Goal: Information Seeking & Learning: Learn about a topic

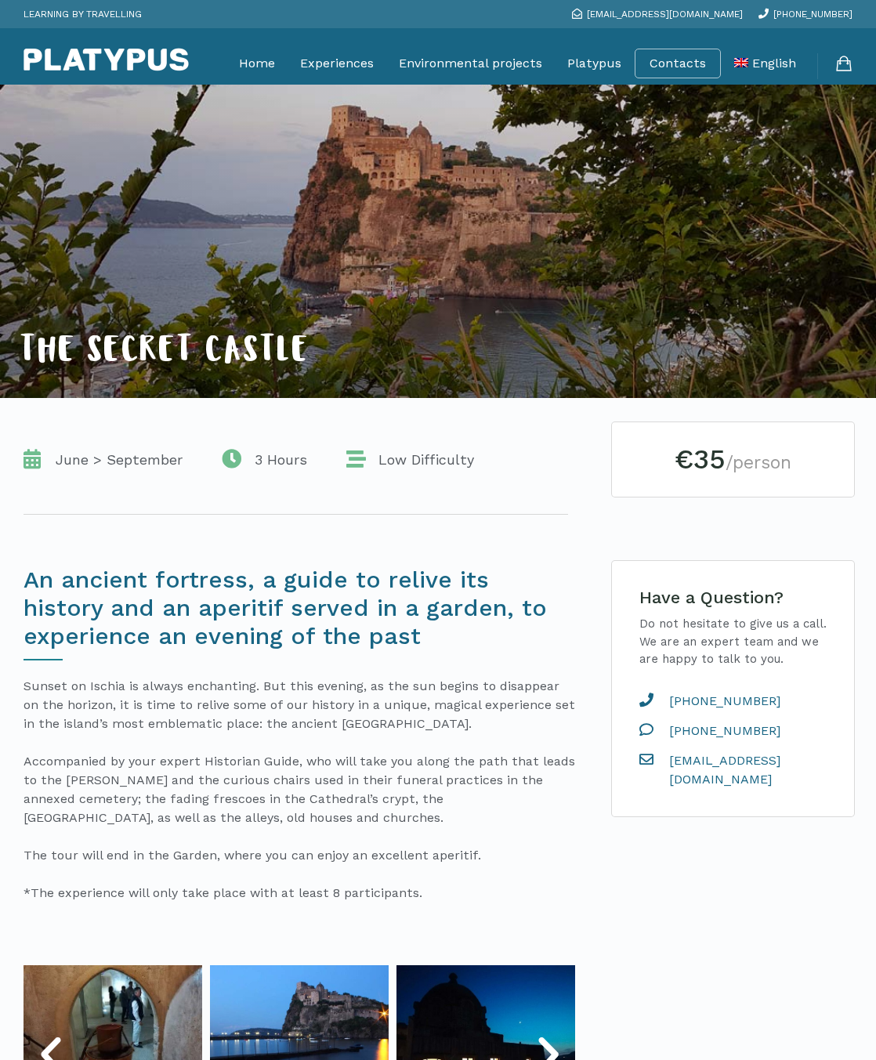
scroll to position [2, 0]
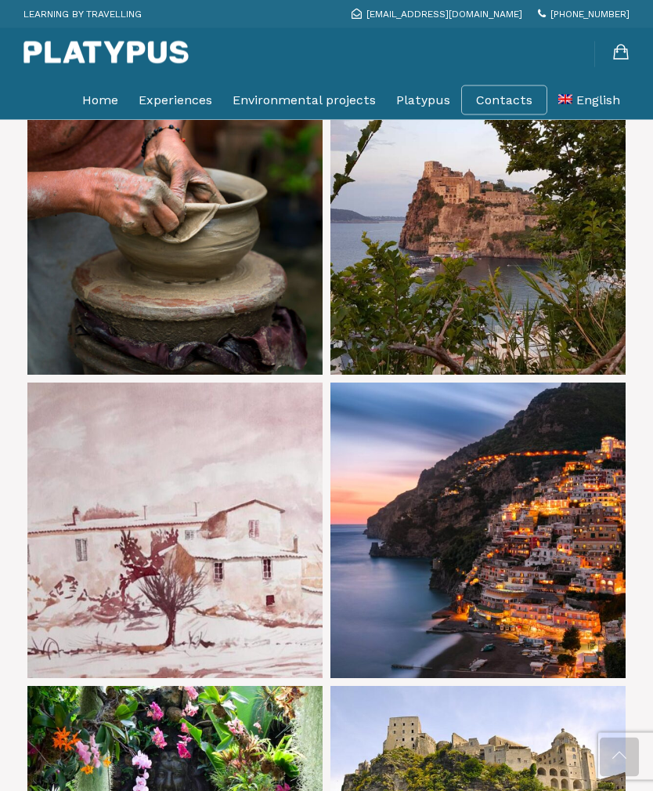
scroll to position [2382, 0]
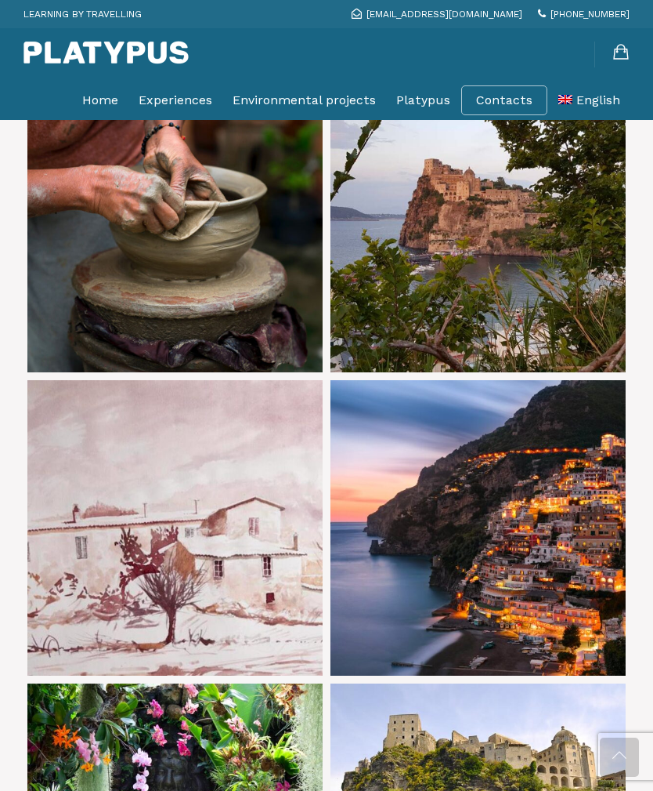
click at [601, 559] on link at bounding box center [478, 527] width 295 height 295
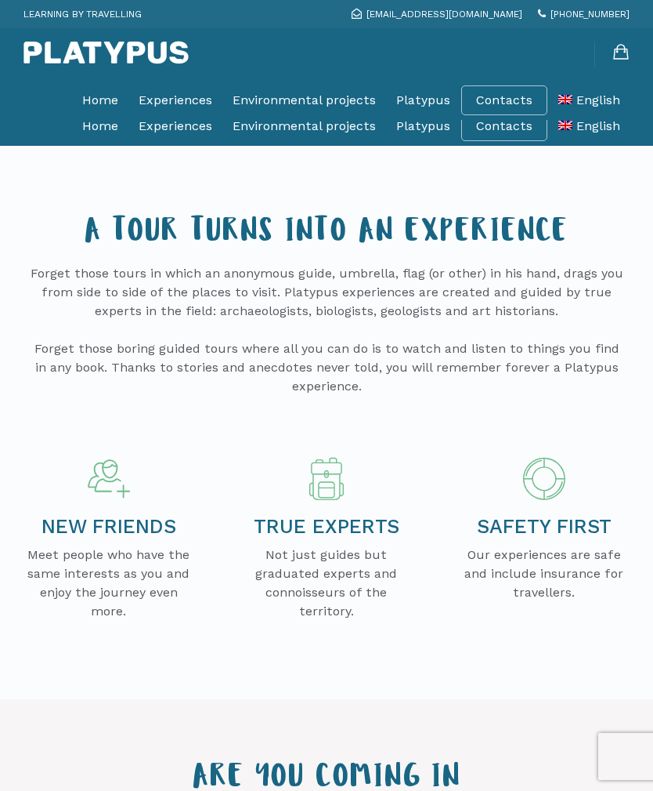
scroll to position [2432, 0]
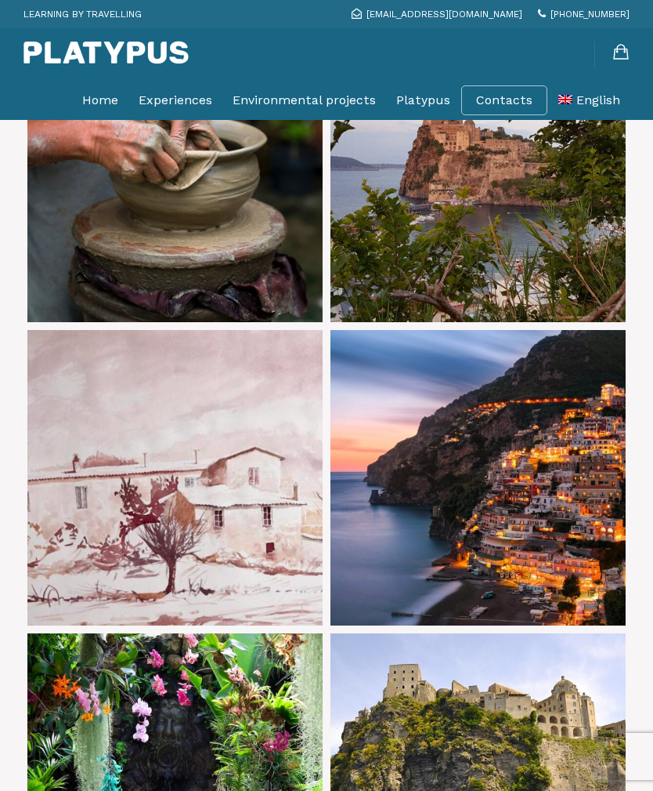
click at [602, 549] on link at bounding box center [478, 477] width 295 height 295
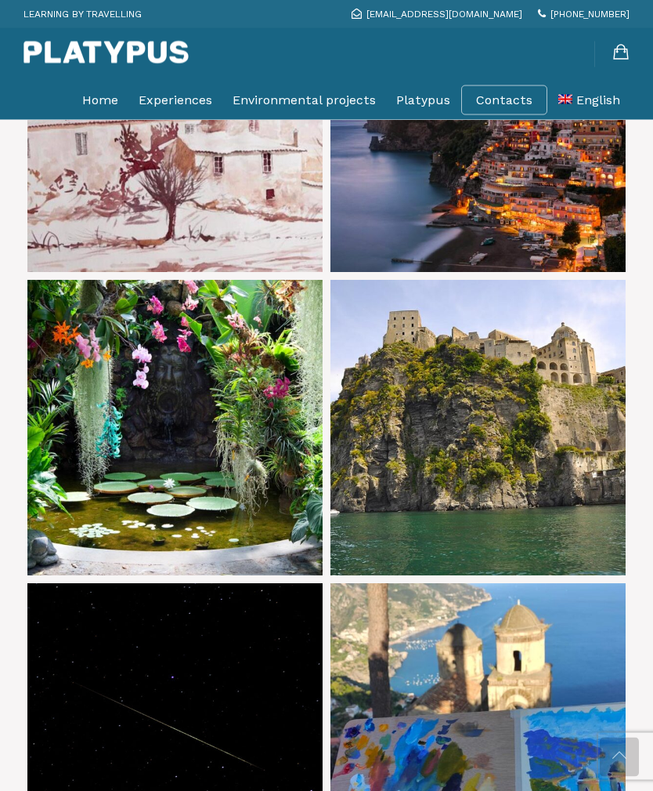
scroll to position [2785, 0]
click at [63, 521] on link at bounding box center [174, 427] width 295 height 295
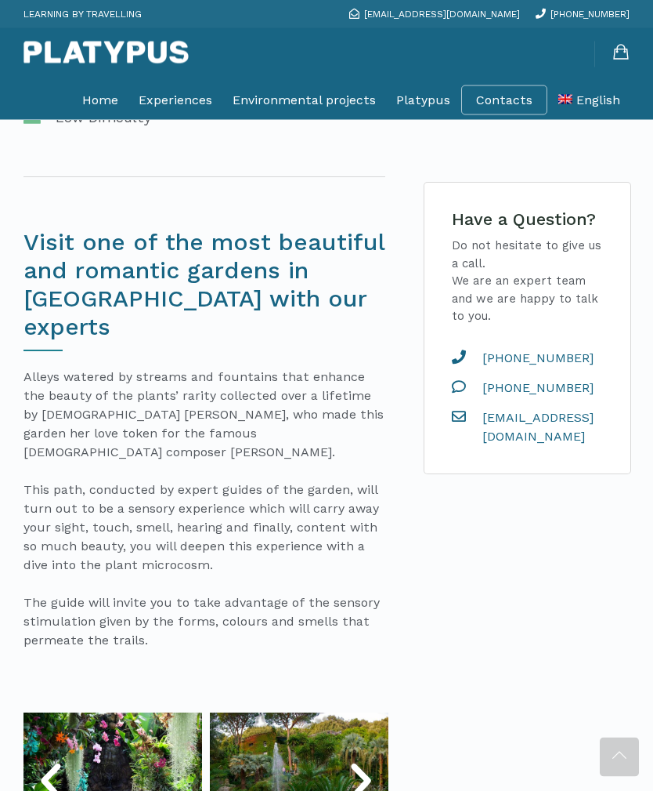
scroll to position [396, 0]
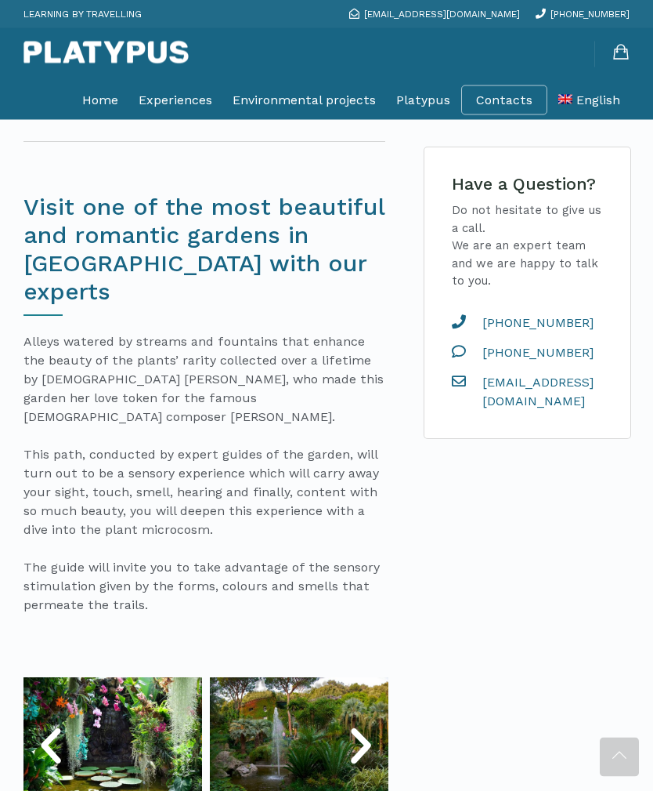
click at [350, 723] on icon "Next slide" at bounding box center [361, 746] width 47 height 47
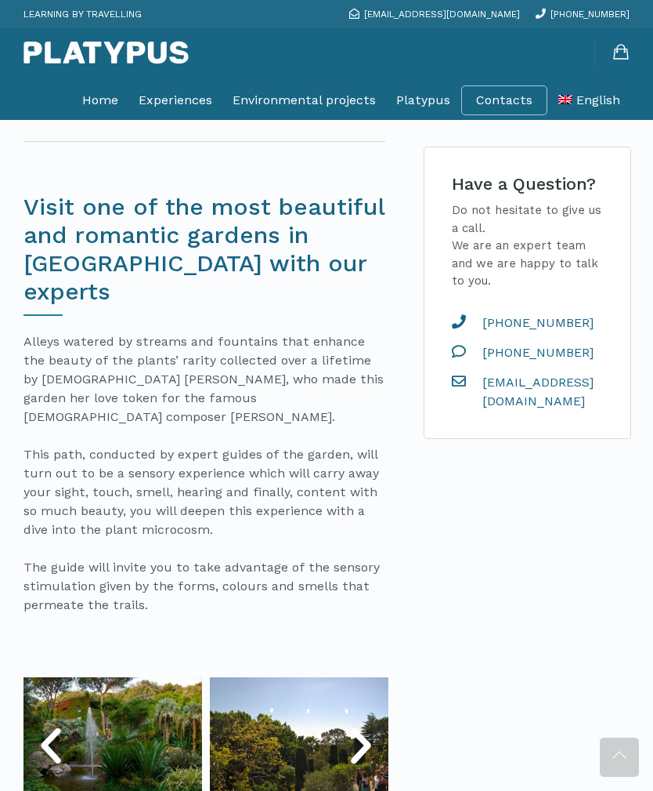
click at [360, 722] on icon "Next slide" at bounding box center [361, 745] width 47 height 47
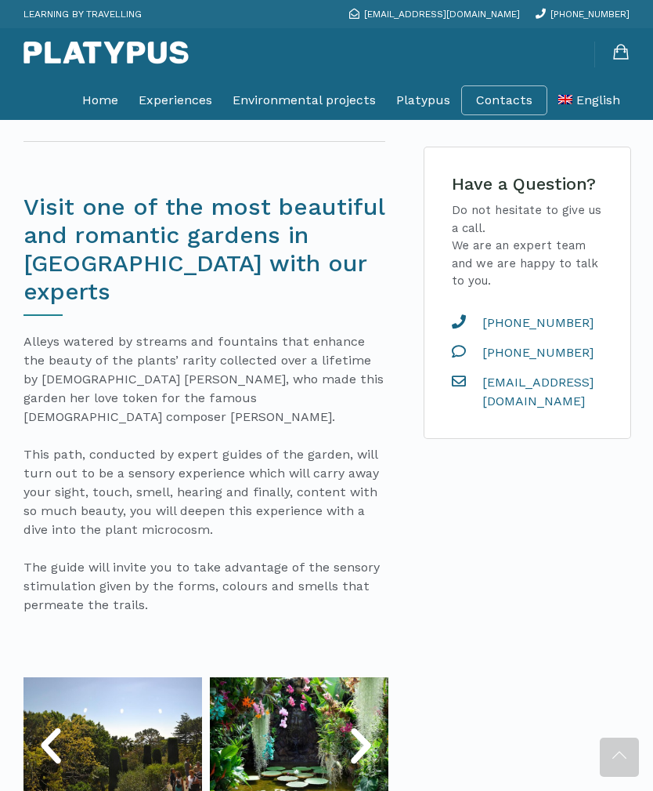
click at [365, 722] on icon "Next slide" at bounding box center [361, 745] width 47 height 47
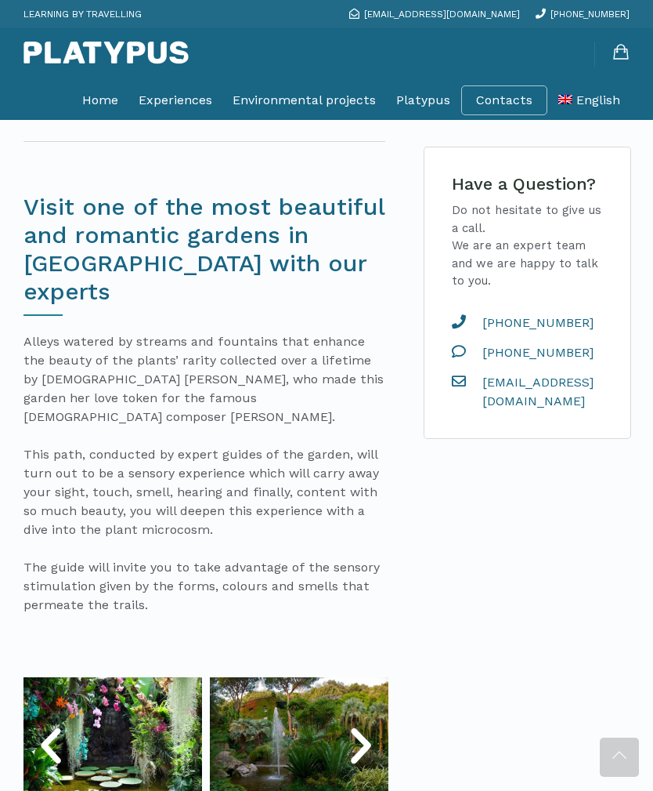
click at [363, 722] on icon "Next slide" at bounding box center [361, 745] width 47 height 47
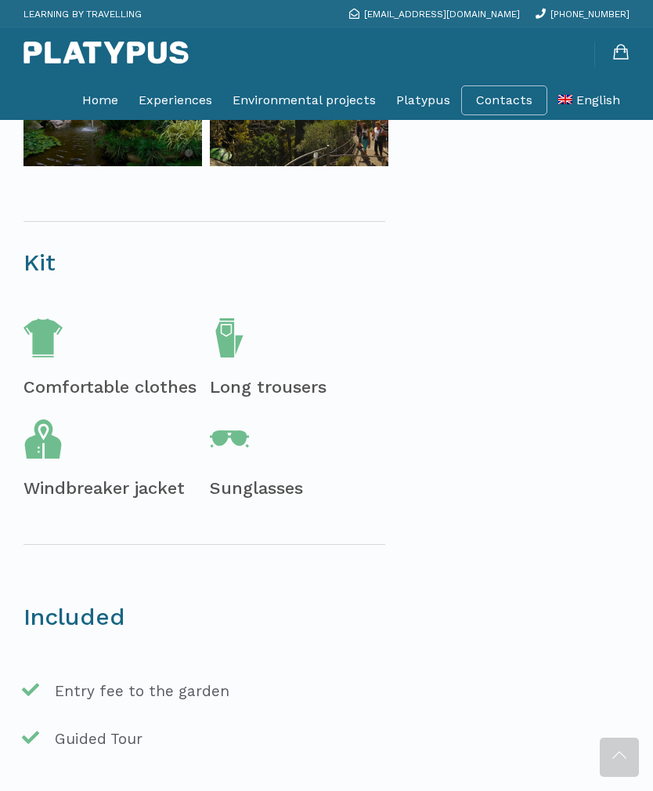
scroll to position [1042, 0]
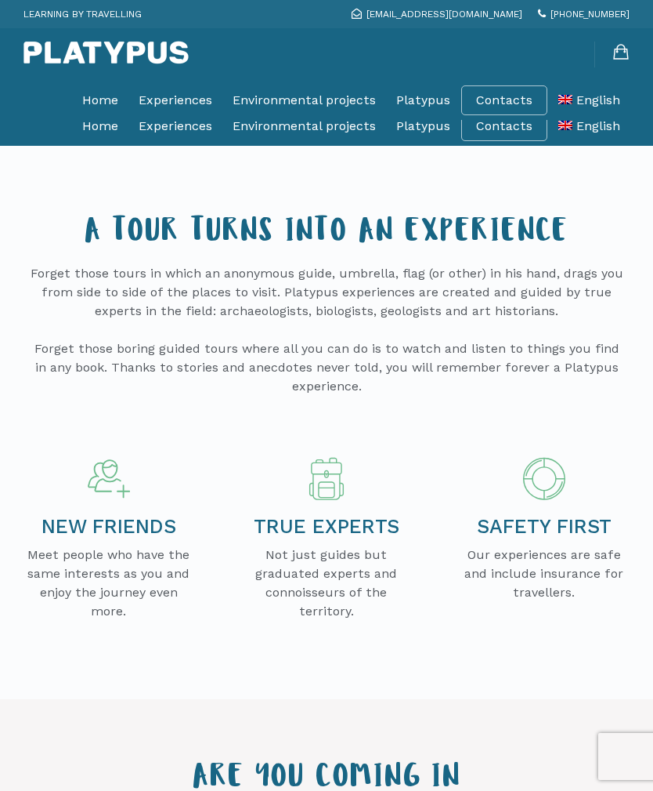
scroll to position [2835, 0]
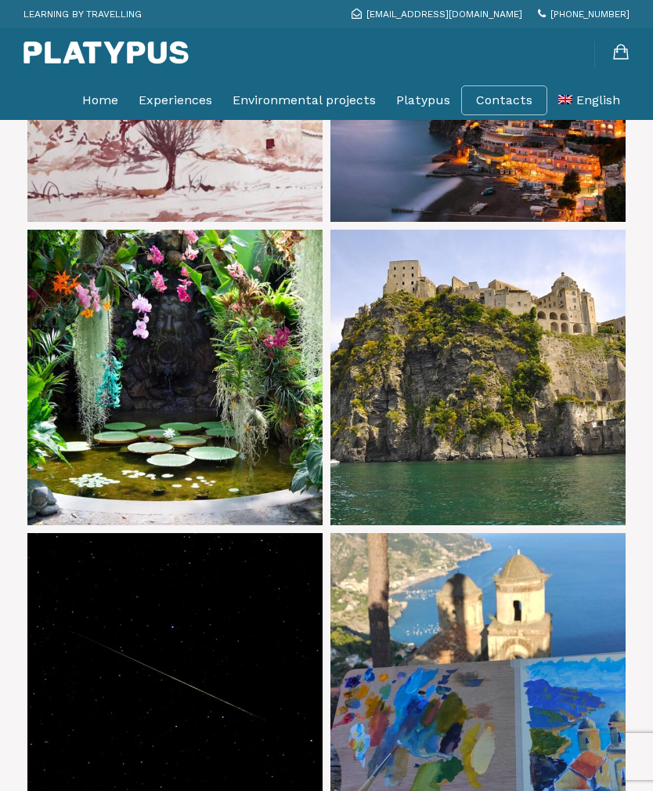
click at [534, 410] on link at bounding box center [478, 377] width 295 height 295
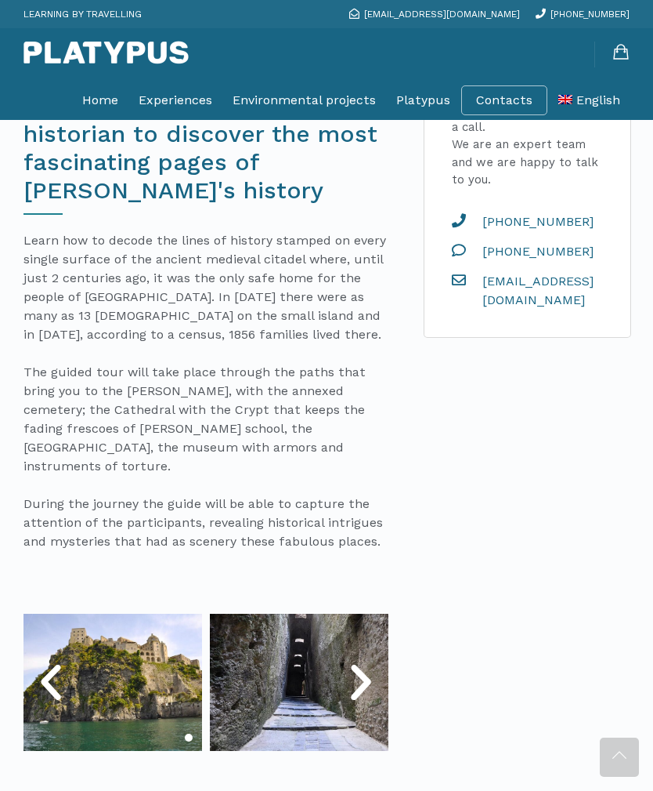
scroll to position [519, 0]
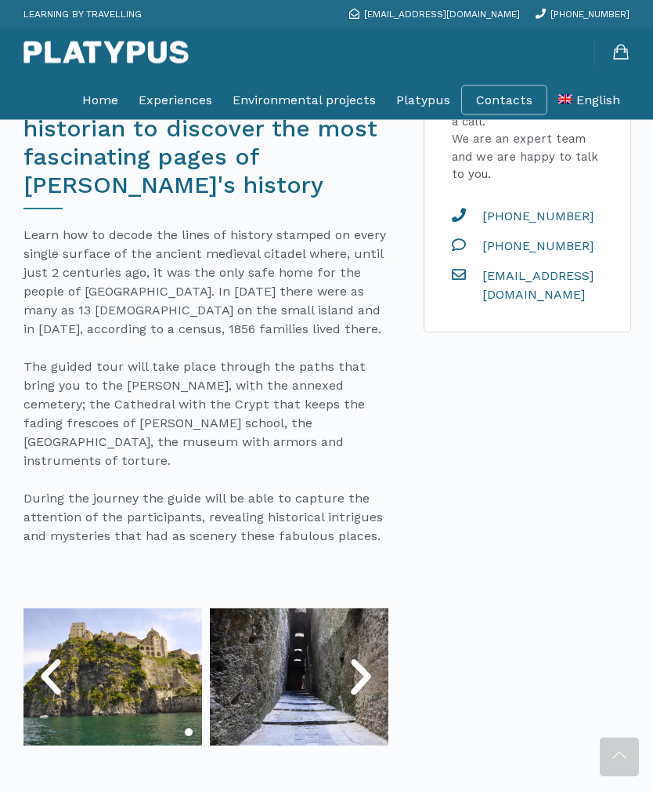
click at [356, 659] on icon "Next slide" at bounding box center [361, 677] width 47 height 47
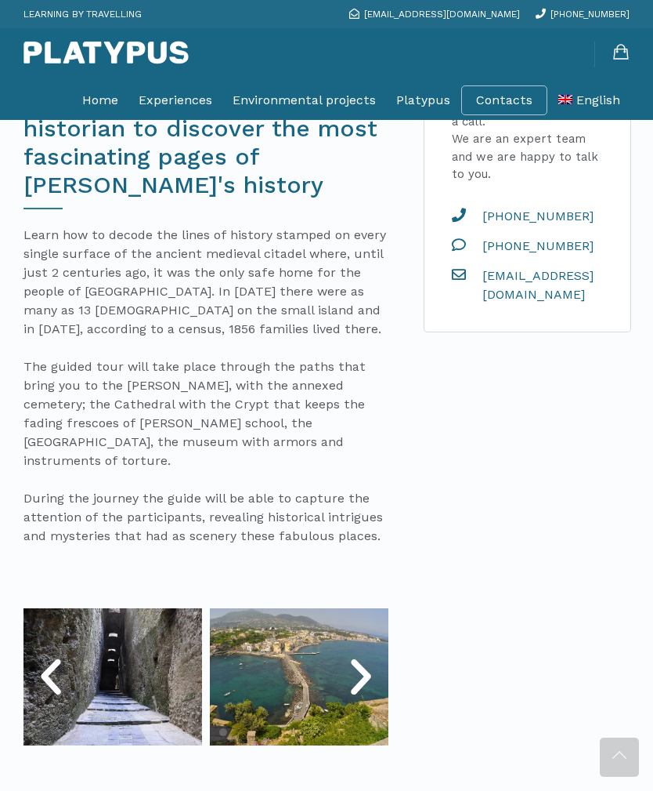
click at [362, 663] on icon "Next slide" at bounding box center [361, 676] width 47 height 47
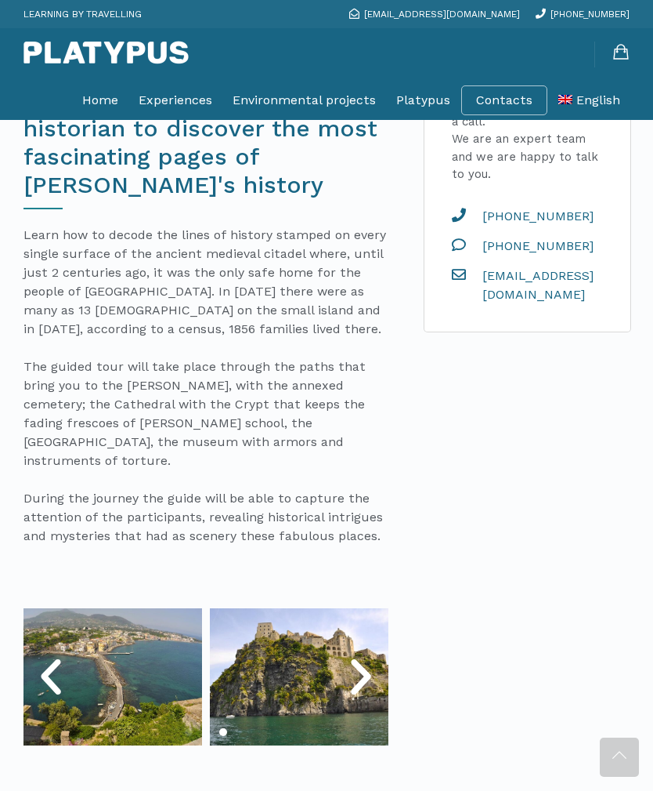
click at [360, 660] on icon "Next slide" at bounding box center [361, 676] width 47 height 47
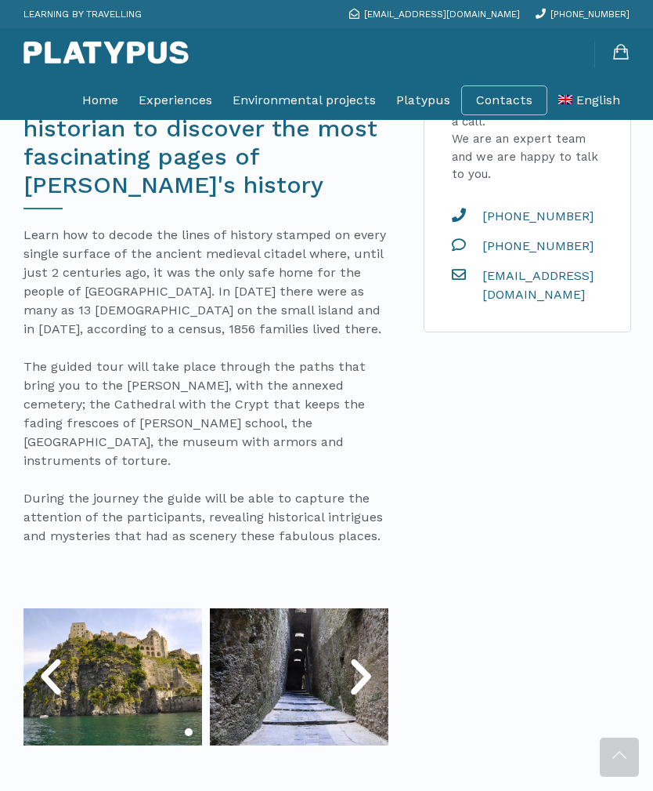
click at [366, 663] on icon "Next slide" at bounding box center [361, 676] width 47 height 47
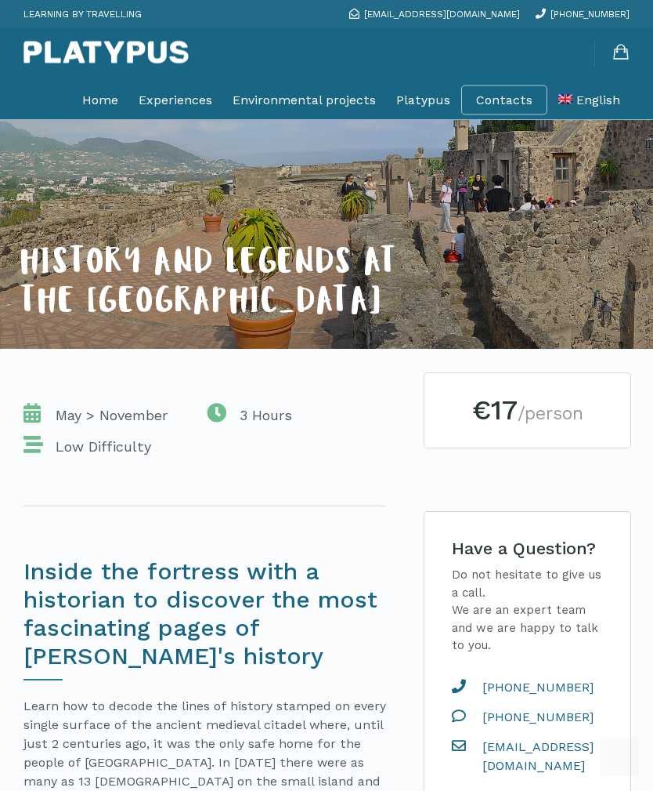
scroll to position [0, 0]
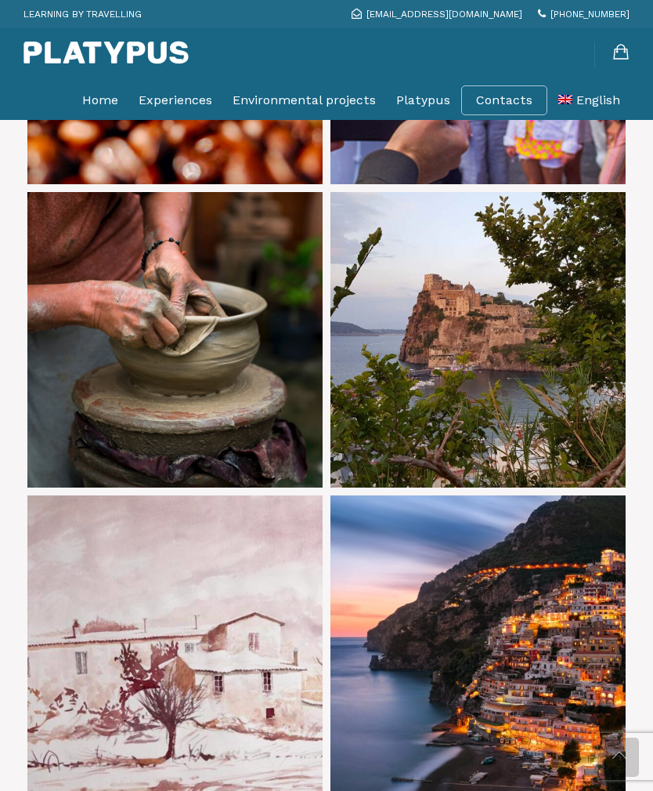
scroll to position [2231, 0]
